Goal: Book appointment/travel/reservation

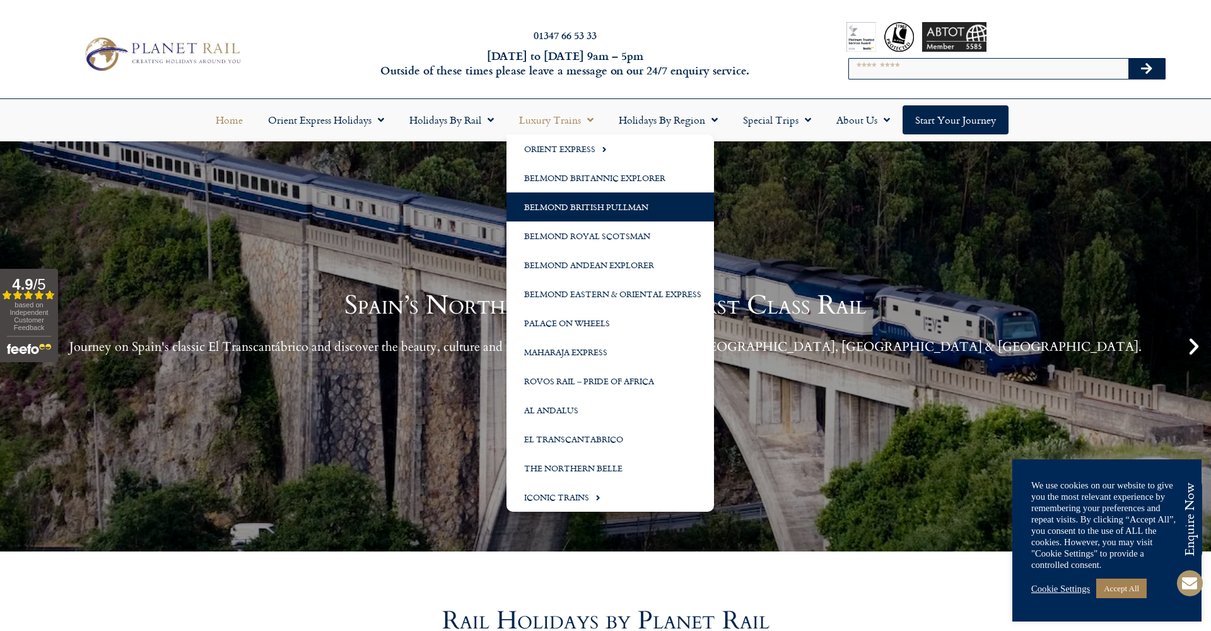
click at [571, 203] on link "Belmond British Pullman" at bounding box center [609, 206] width 207 height 29
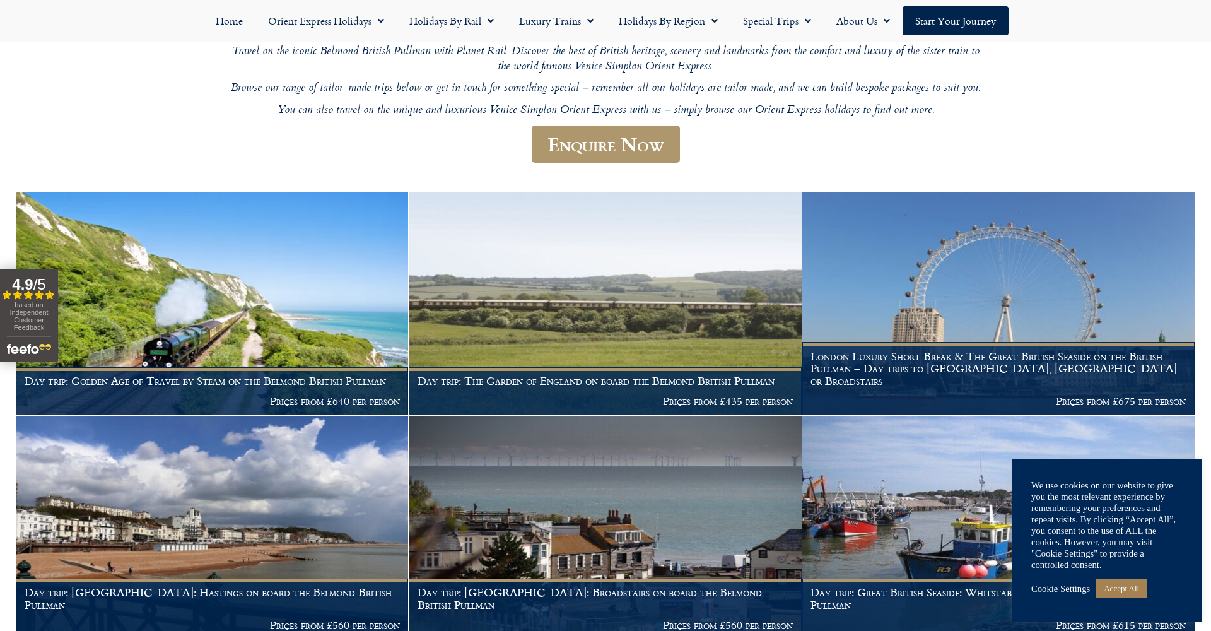
scroll to position [173, 0]
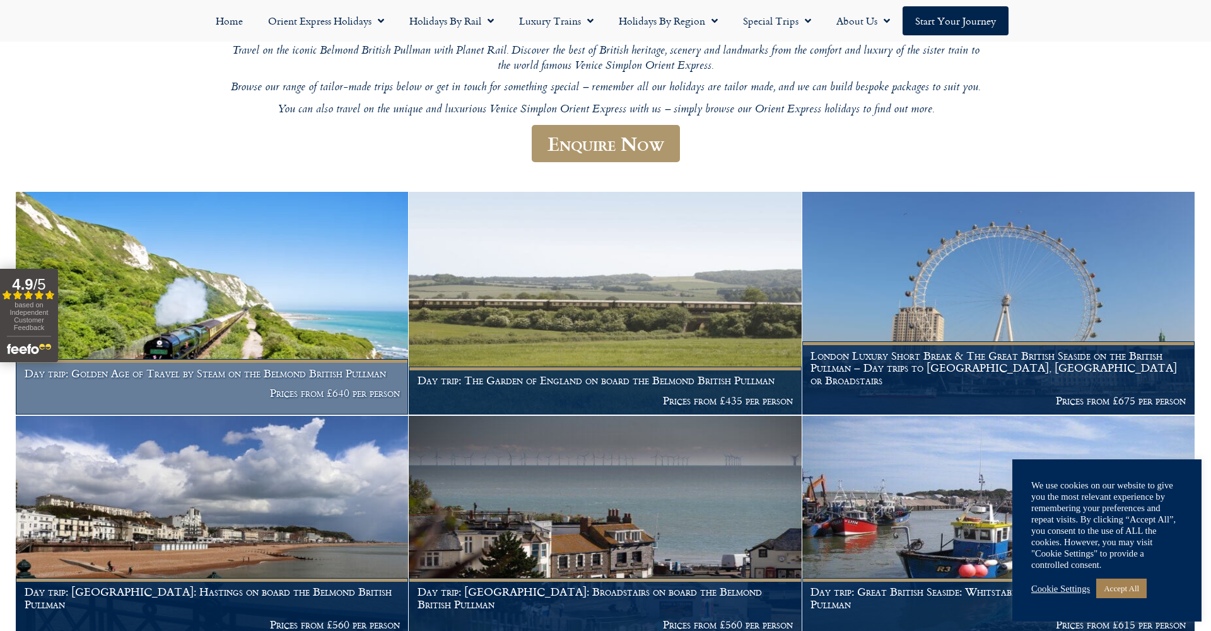
click at [180, 371] on h1 "Day trip: Golden Age of Travel by Steam on the Belmond British Pullman" at bounding box center [212, 373] width 375 height 13
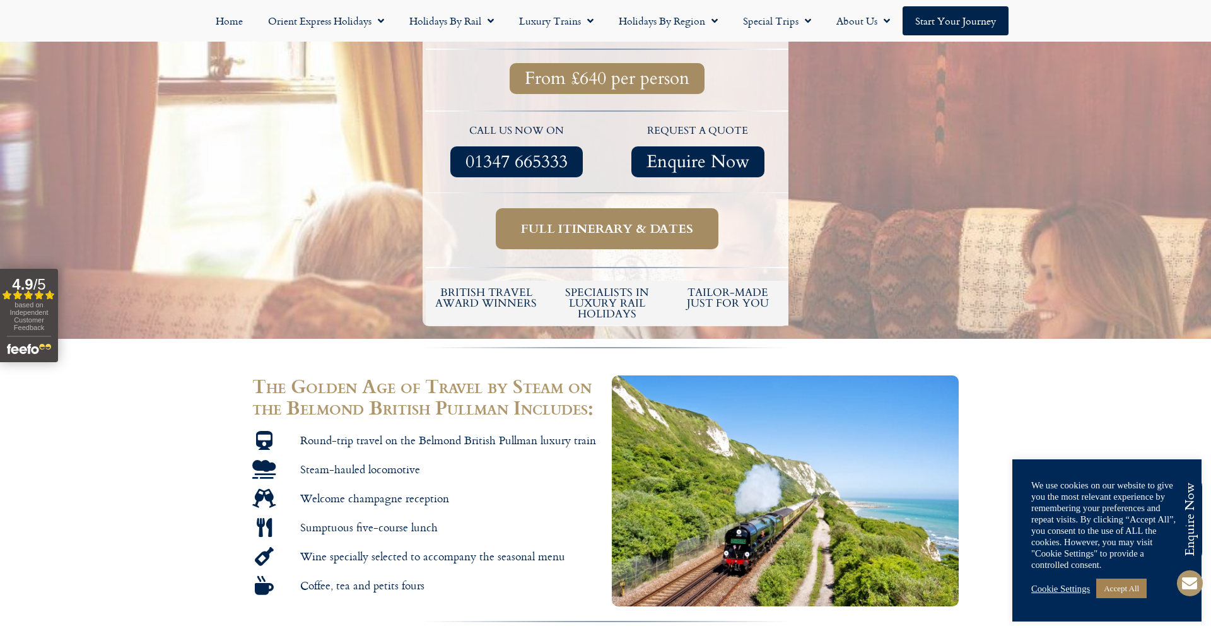
scroll to position [410, 0]
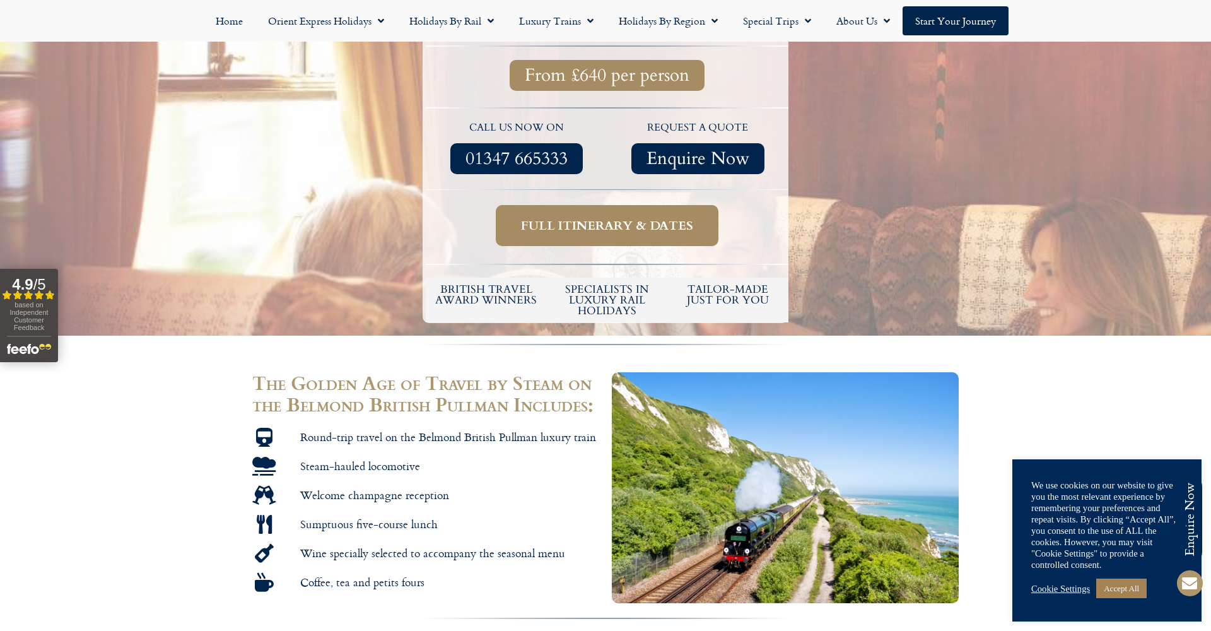
click at [607, 218] on span "Full itinerary & dates" at bounding box center [607, 226] width 172 height 16
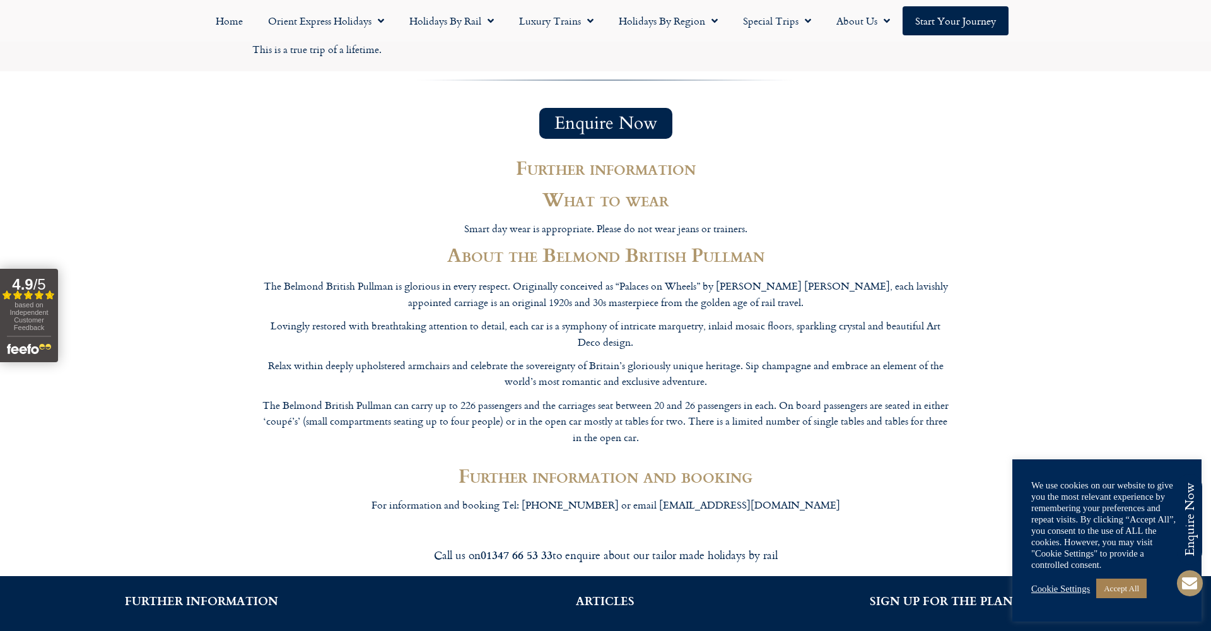
scroll to position [1806, 0]
